Goal: Task Accomplishment & Management: Complete application form

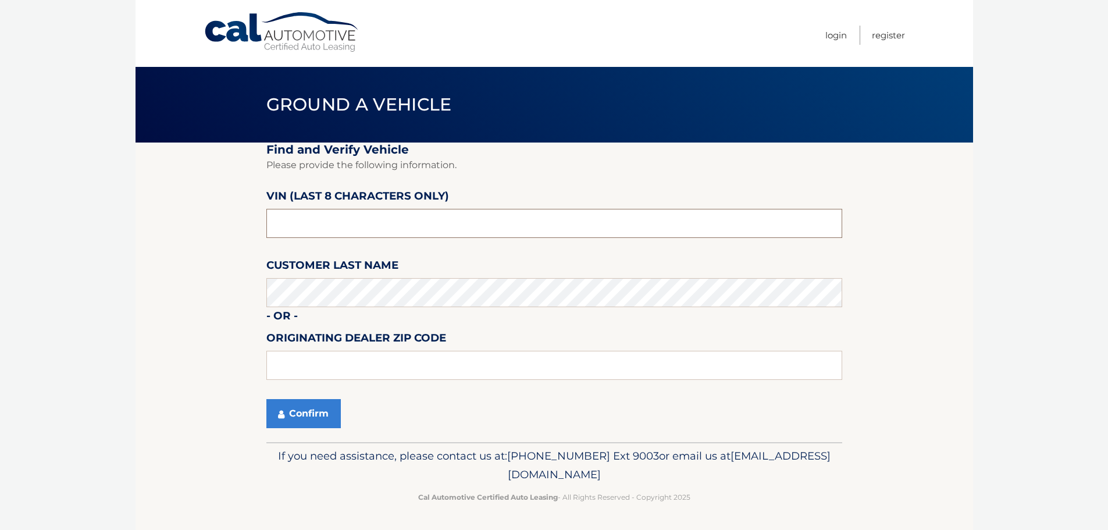
click at [449, 218] on input "text" at bounding box center [554, 223] width 576 height 29
type input "NM084415"
click at [324, 422] on button "Confirm" at bounding box center [303, 413] width 74 height 29
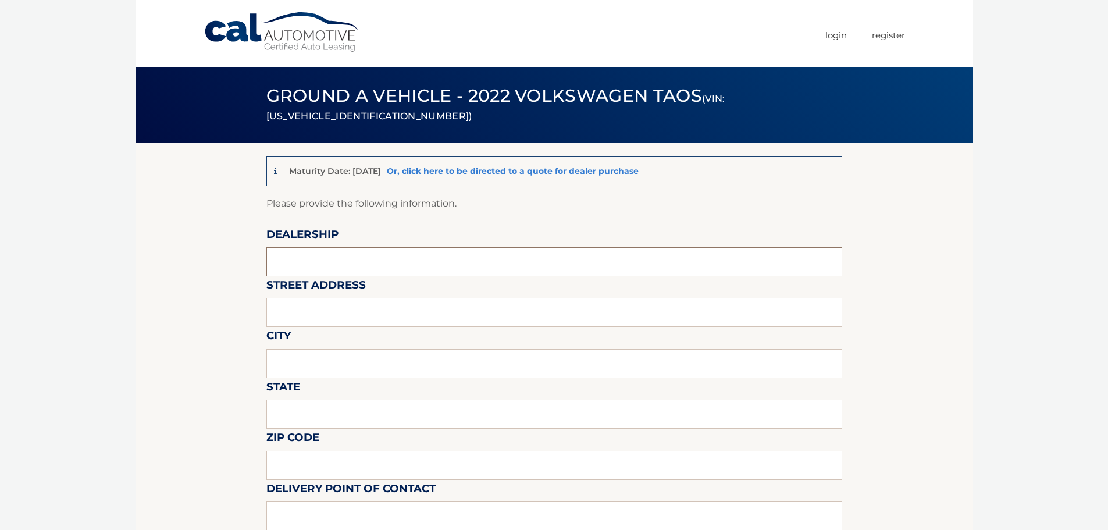
click at [408, 261] on input "text" at bounding box center [554, 261] width 576 height 29
type input "[PERSON_NAME] VOLVO CARS COCONUT CREEK"
type input "[STREET_ADDRESS]"
type input "[GEOGRAPHIC_DATA]"
type input "FL"
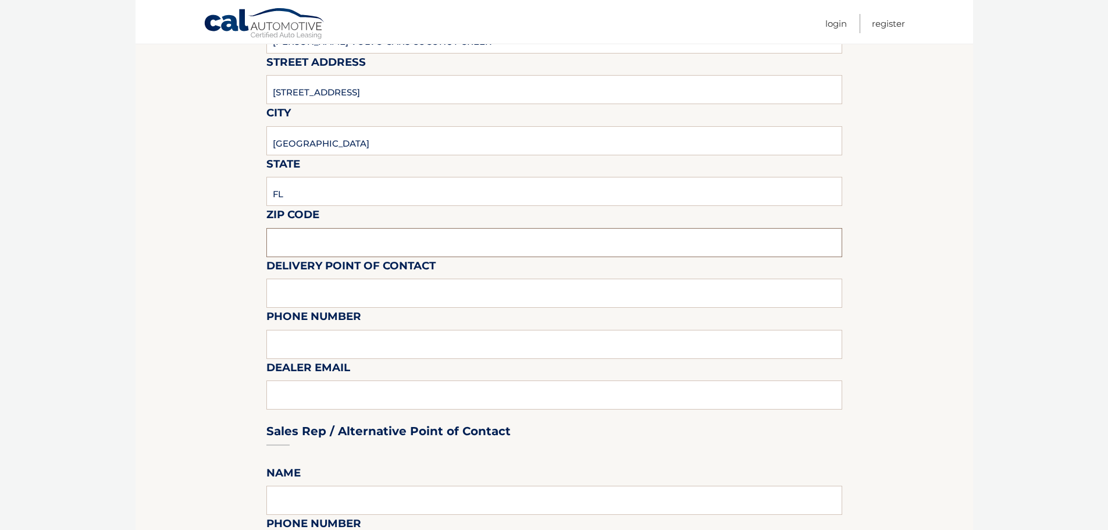
scroll to position [233, 0]
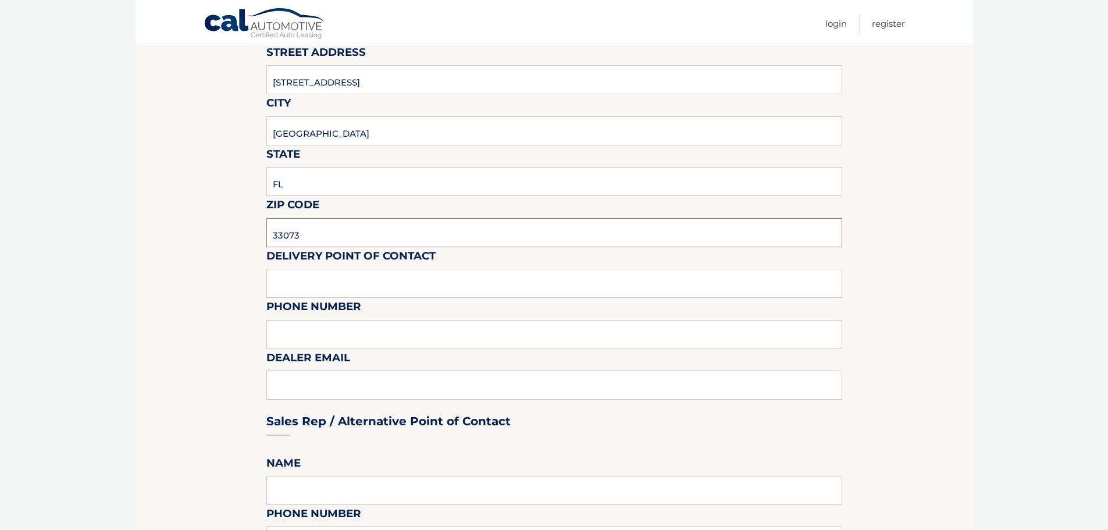
type input "33073"
type input "VOLVO SALES FRONT DESK"
type input "9545903760"
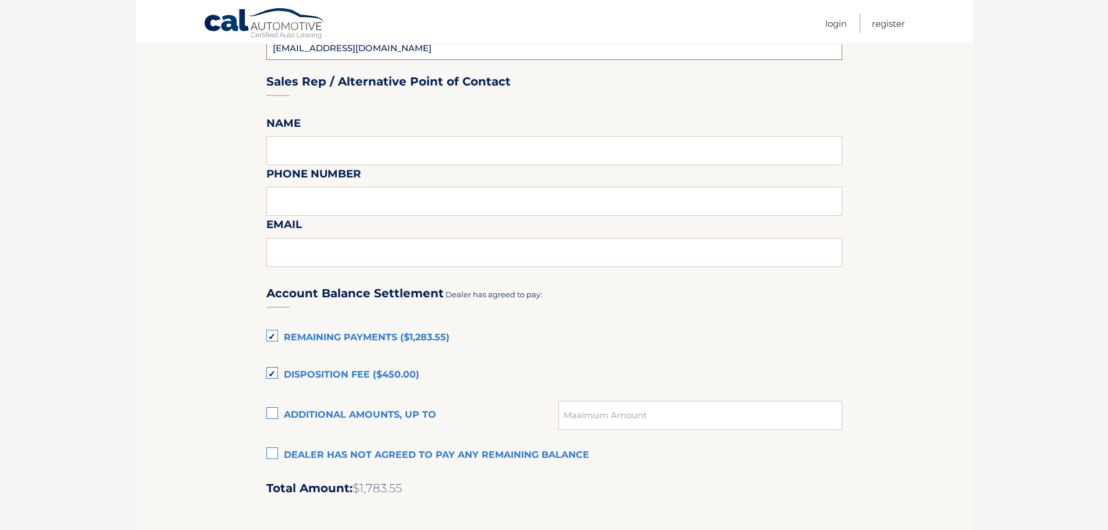
scroll to position [640, 0]
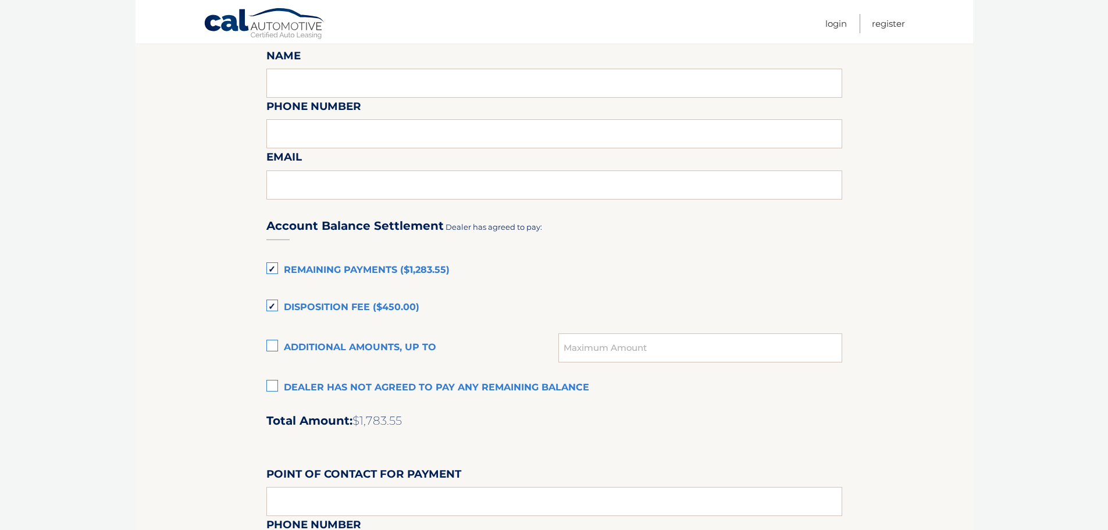
type input "[EMAIL_ADDRESS][DOMAIN_NAME]"
click at [274, 341] on label "Additional amounts, up to" at bounding box center [412, 347] width 293 height 23
click at [0, 0] on input "Additional amounts, up to" at bounding box center [0, 0] width 0 height 0
click at [571, 348] on input "text" at bounding box center [699, 347] width 283 height 29
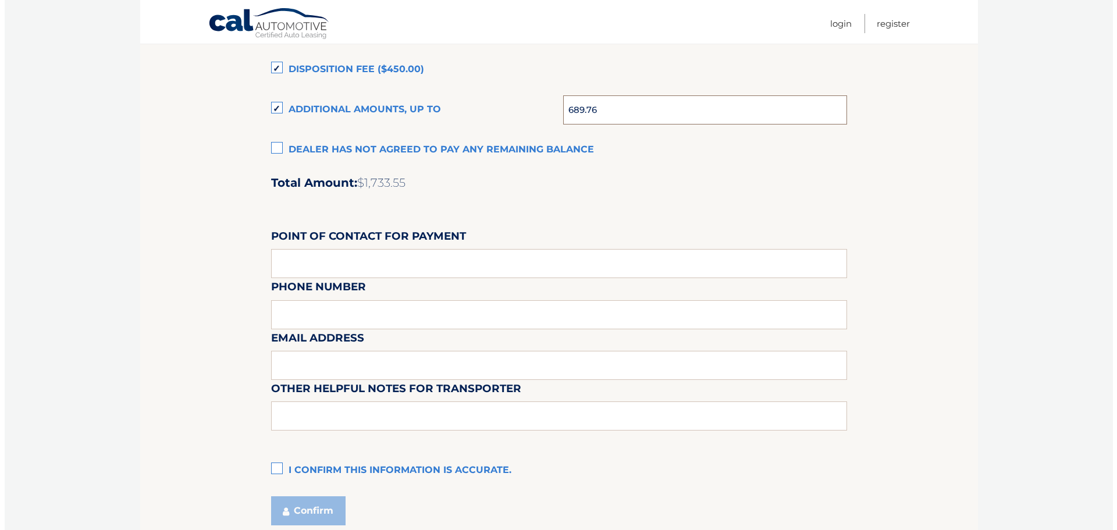
scroll to position [975, 0]
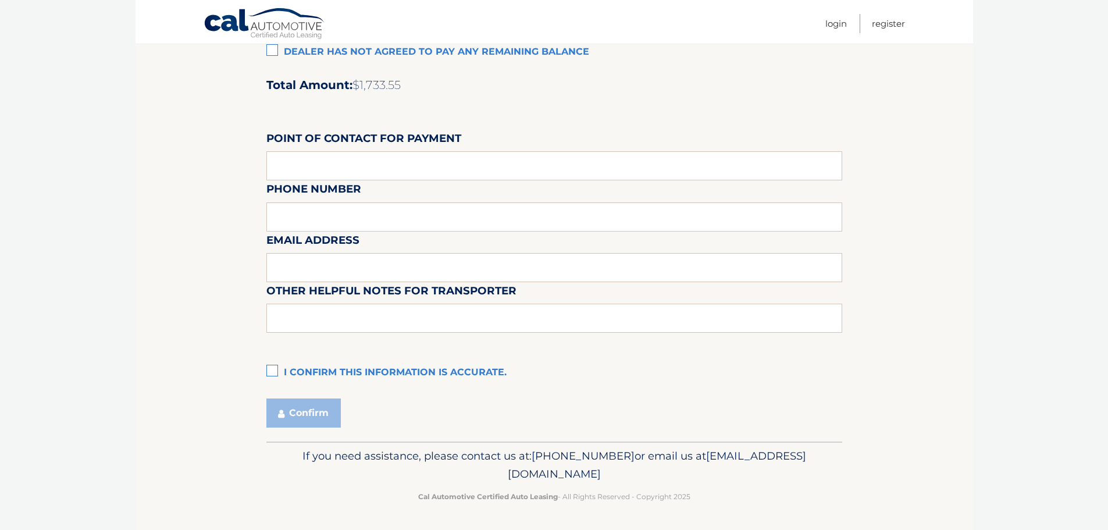
type input "689.76"
click at [270, 373] on label "I confirm this information is accurate." at bounding box center [554, 372] width 576 height 23
click at [0, 0] on input "I confirm this information is accurate." at bounding box center [0, 0] width 0 height 0
click at [309, 412] on button "Confirm" at bounding box center [303, 412] width 74 height 29
